Goal: Task Accomplishment & Management: Manage account settings

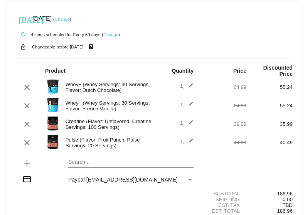
click at [70, 19] on link "Change" at bounding box center [62, 19] width 15 height 5
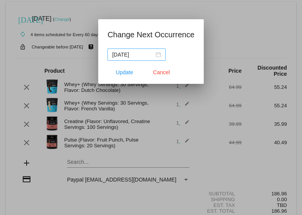
click at [157, 56] on div "[DATE]" at bounding box center [136, 54] width 49 height 8
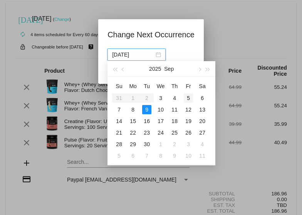
click at [189, 98] on div "5" at bounding box center [188, 98] width 9 height 9
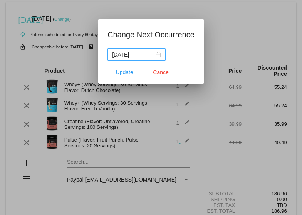
click at [159, 54] on div "[DATE]" at bounding box center [136, 54] width 49 height 8
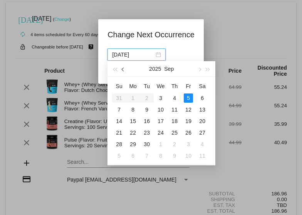
click at [124, 70] on span "button" at bounding box center [124, 70] width 4 height 4
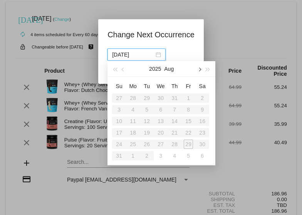
click at [199, 72] on button "button" at bounding box center [199, 68] width 8 height 15
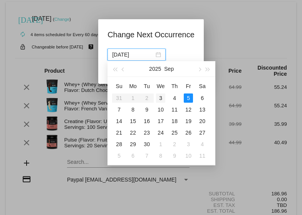
click at [160, 95] on div "3" at bounding box center [160, 98] width 9 height 9
type input "[DATE]"
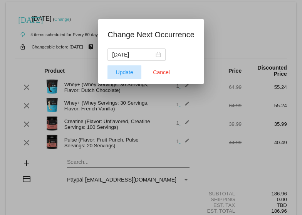
click at [121, 74] on span "Update" at bounding box center [124, 72] width 17 height 6
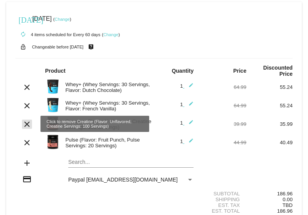
click at [23, 121] on mat-icon "clear" at bounding box center [26, 124] width 9 height 9
